Goal: Task Accomplishment & Management: Complete application form

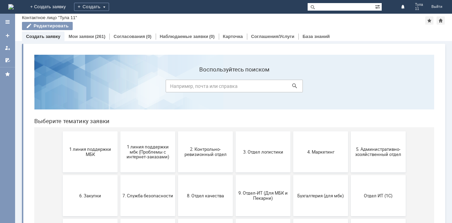
scroll to position [69, 0]
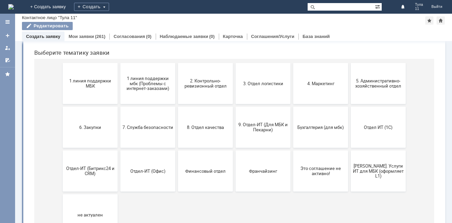
click at [14, 10] on img at bounding box center [10, 6] width 5 height 5
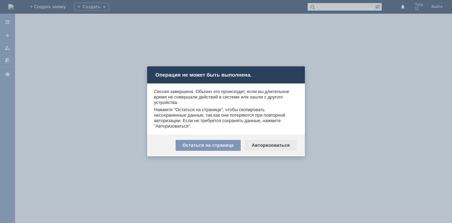
click at [281, 148] on div "Авторизоваться" at bounding box center [271, 145] width 52 height 11
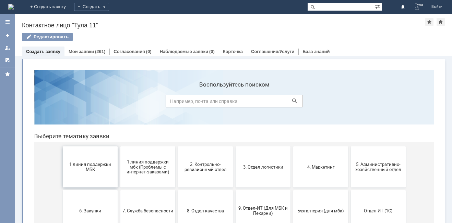
click at [84, 175] on button "1 линия поддержки МБК" at bounding box center [90, 167] width 55 height 41
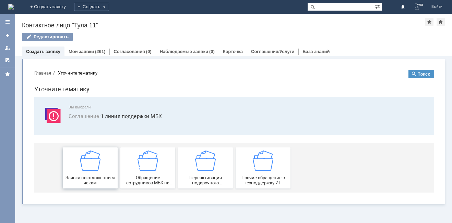
click at [102, 161] on div "Заявка по отложенным чекам" at bounding box center [90, 168] width 51 height 35
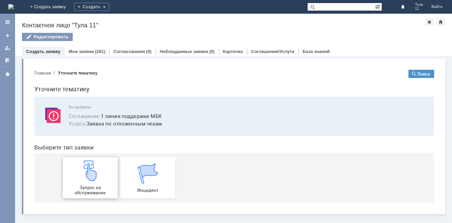
click at [101, 176] on div "Запрос на обслуживание" at bounding box center [90, 178] width 51 height 35
click at [14, 4] on img at bounding box center [10, 6] width 5 height 5
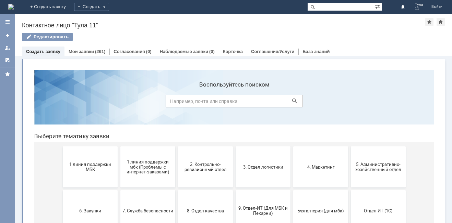
click at [86, 58] on div "Витрина услуг" at bounding box center [233, 195] width 423 height 279
click at [85, 51] on link "Мои заявки" at bounding box center [81, 51] width 25 height 5
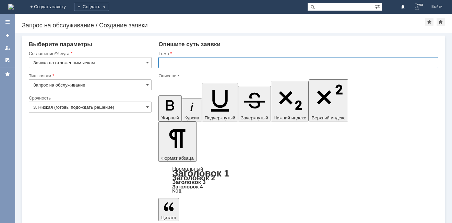
click at [172, 65] on input "text" at bounding box center [298, 62] width 280 height 11
type input "м"
type input "МБК Тула 4 отл чеки от [DATE]"
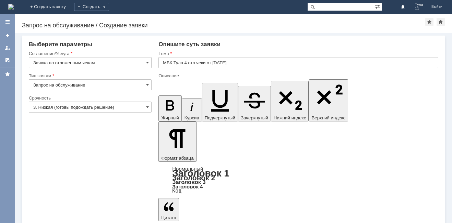
click at [53, 63] on input "Заявка по отложенным чекам" at bounding box center [90, 62] width 123 height 11
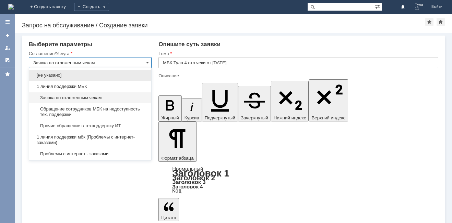
click at [68, 96] on span "Заявка по отложенным чекам" at bounding box center [90, 97] width 114 height 5
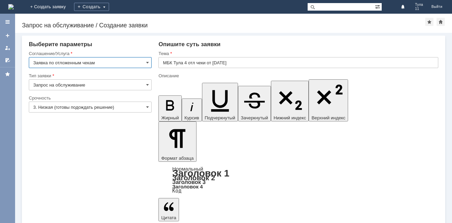
type input "Заявка по отложенным чекам"
